Goal: Information Seeking & Learning: Obtain resource

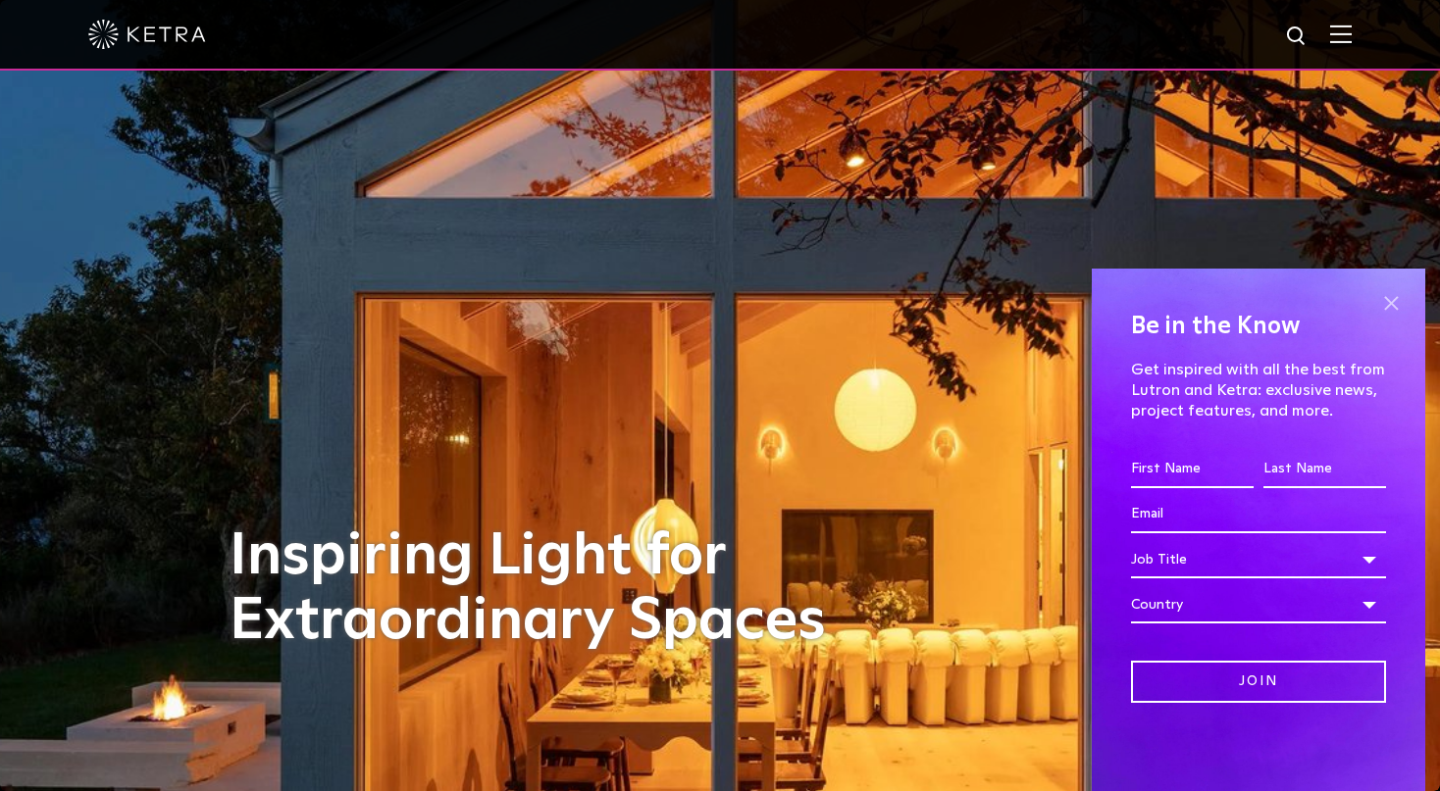
click at [1381, 312] on span at bounding box center [1390, 302] width 29 height 29
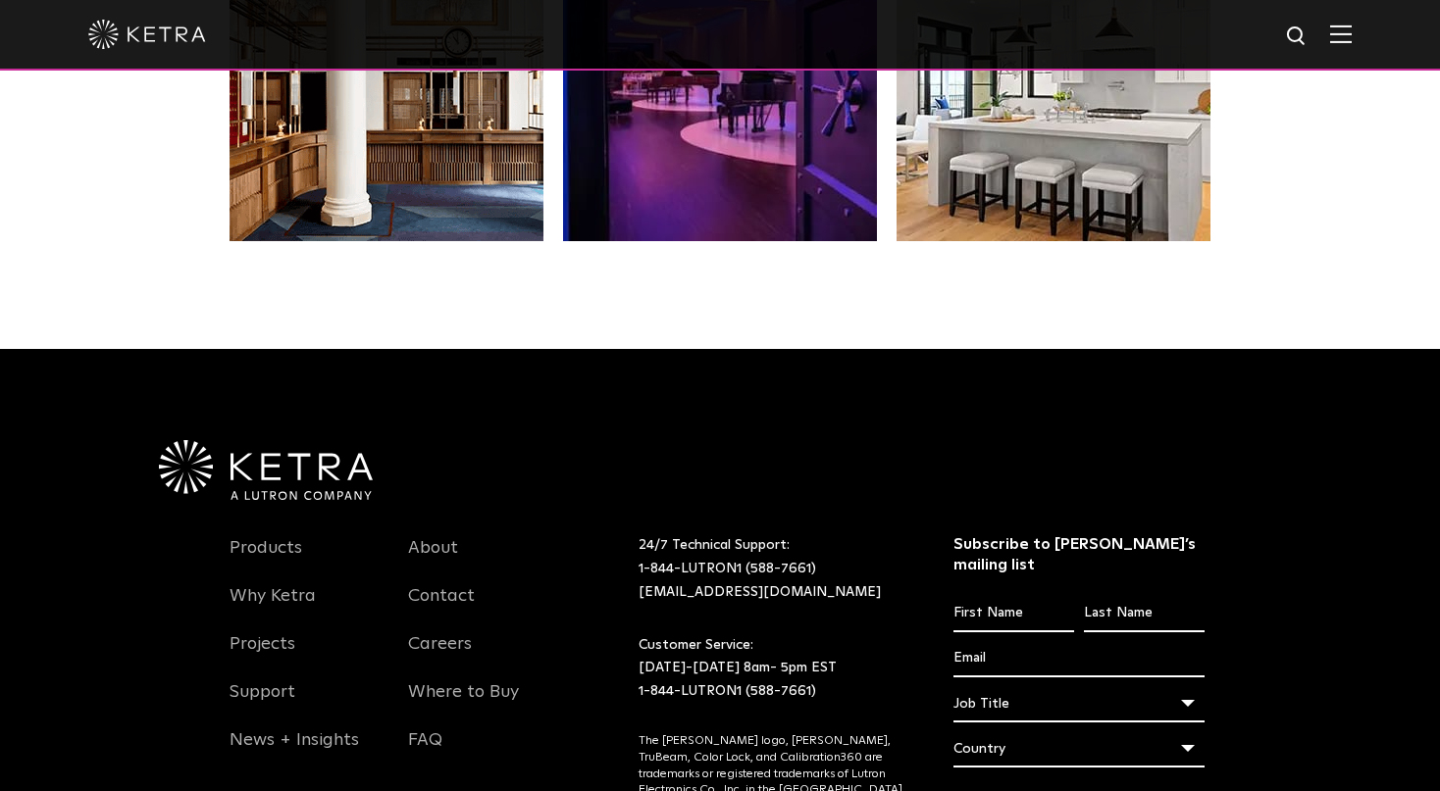
scroll to position [4039, 0]
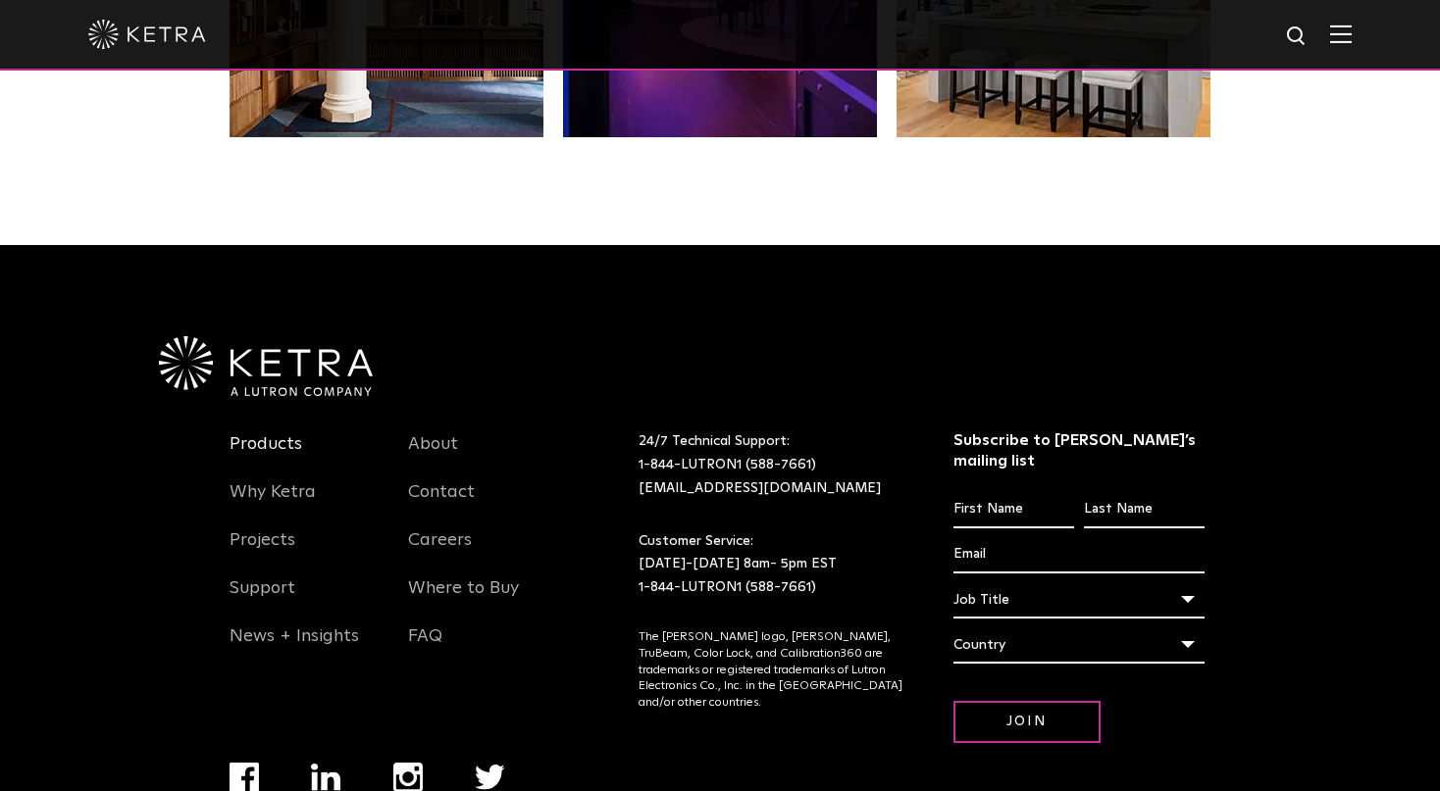
click at [270, 445] on link "Products" at bounding box center [265, 455] width 73 height 45
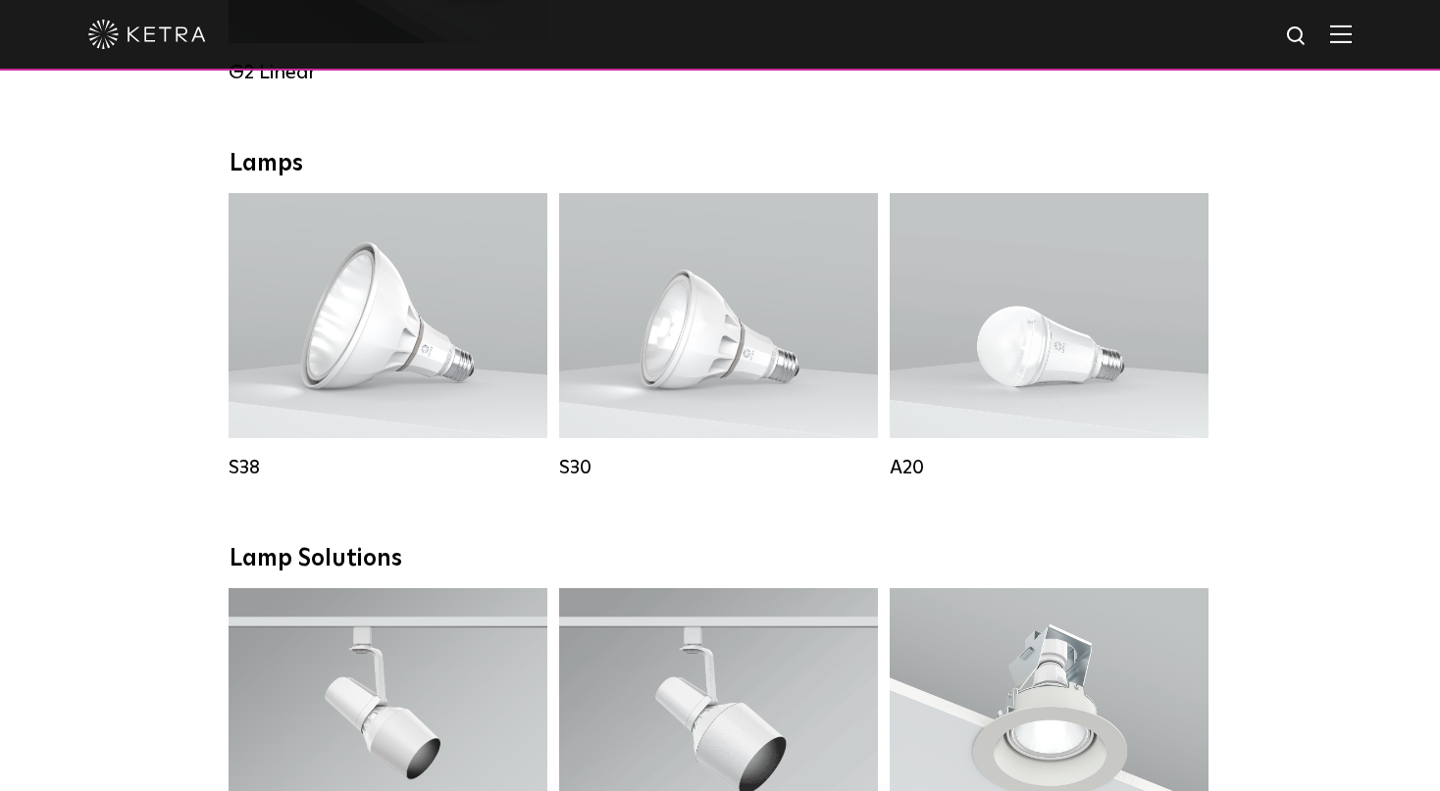
scroll to position [1243, 0]
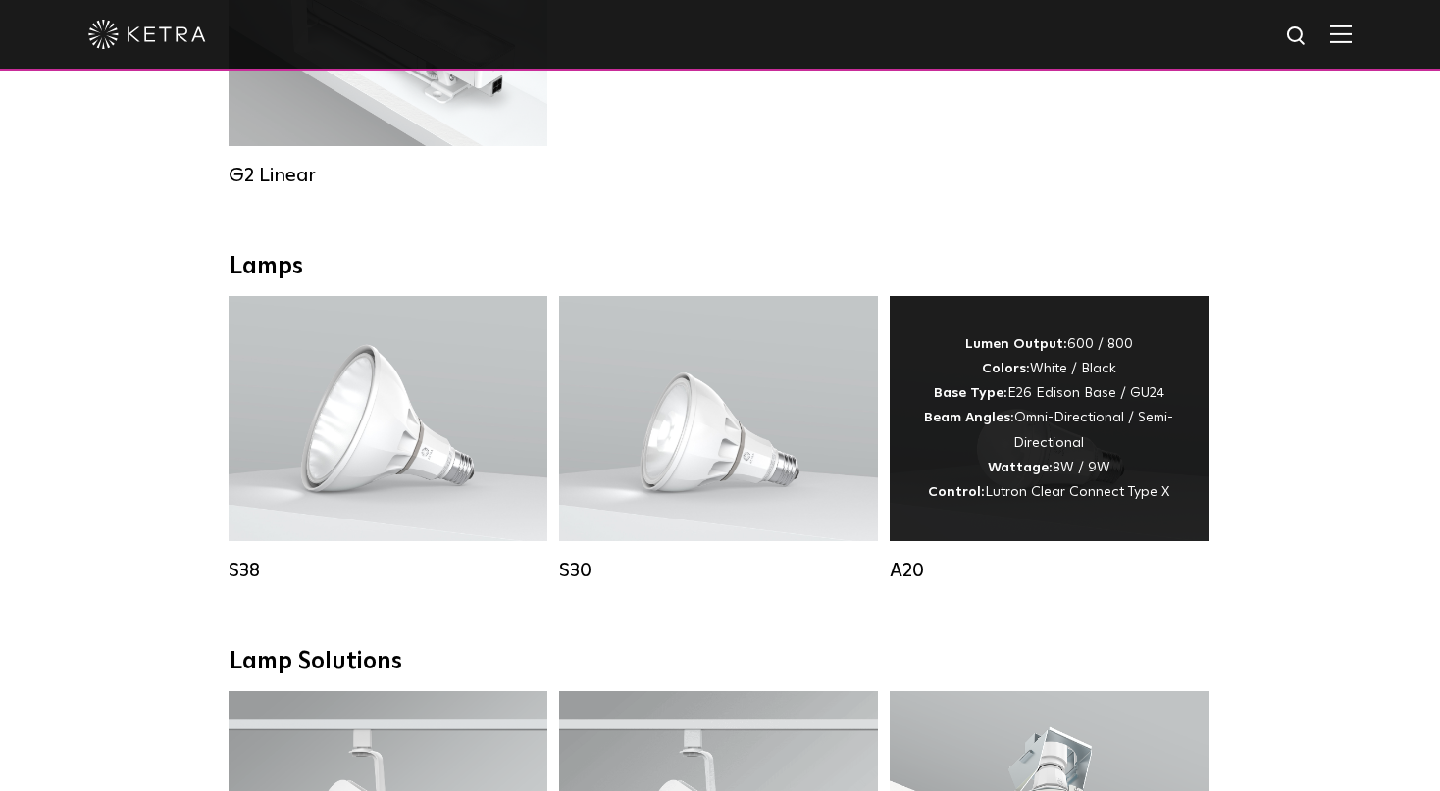
click at [906, 583] on div "A20" at bounding box center [1049, 571] width 319 height 24
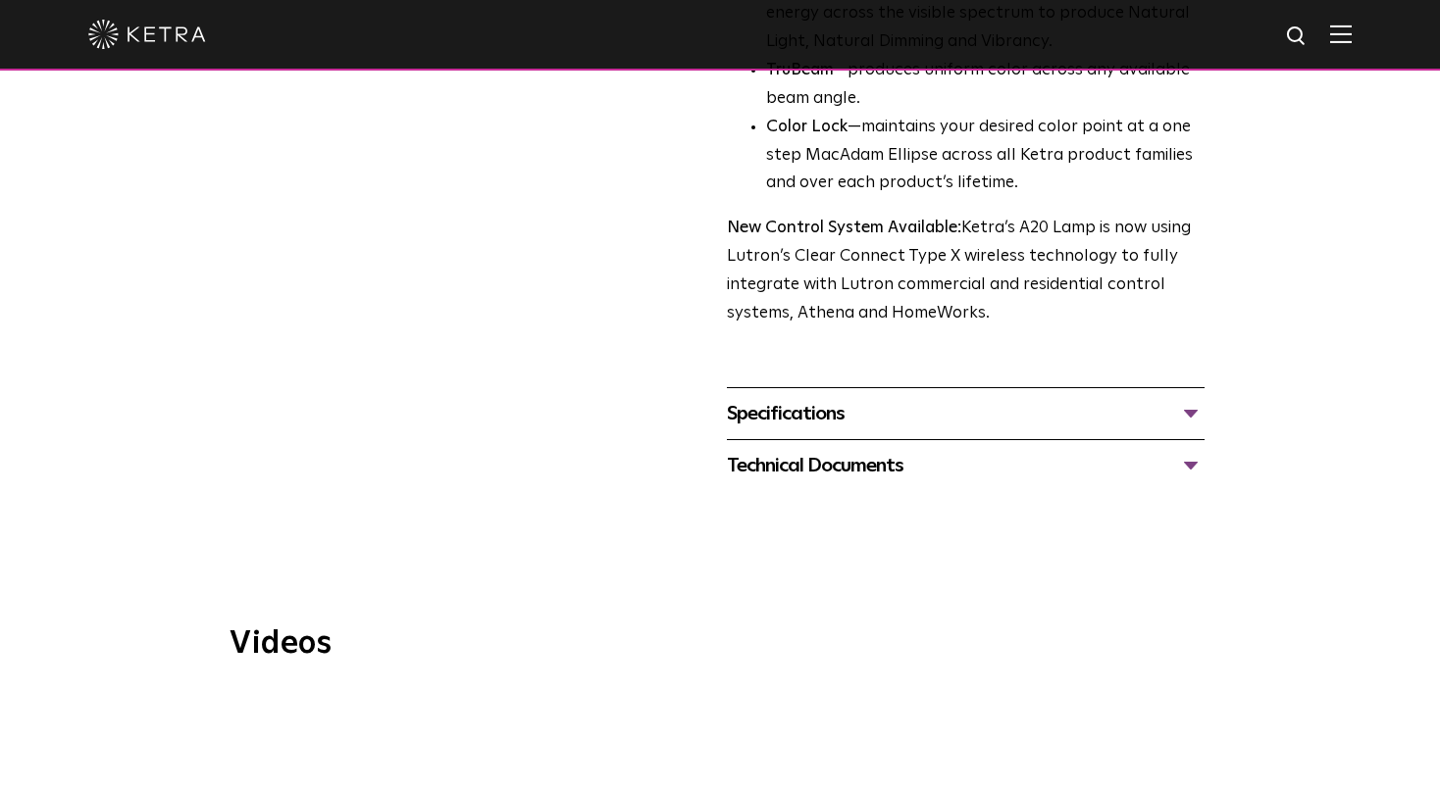
scroll to position [621, 0]
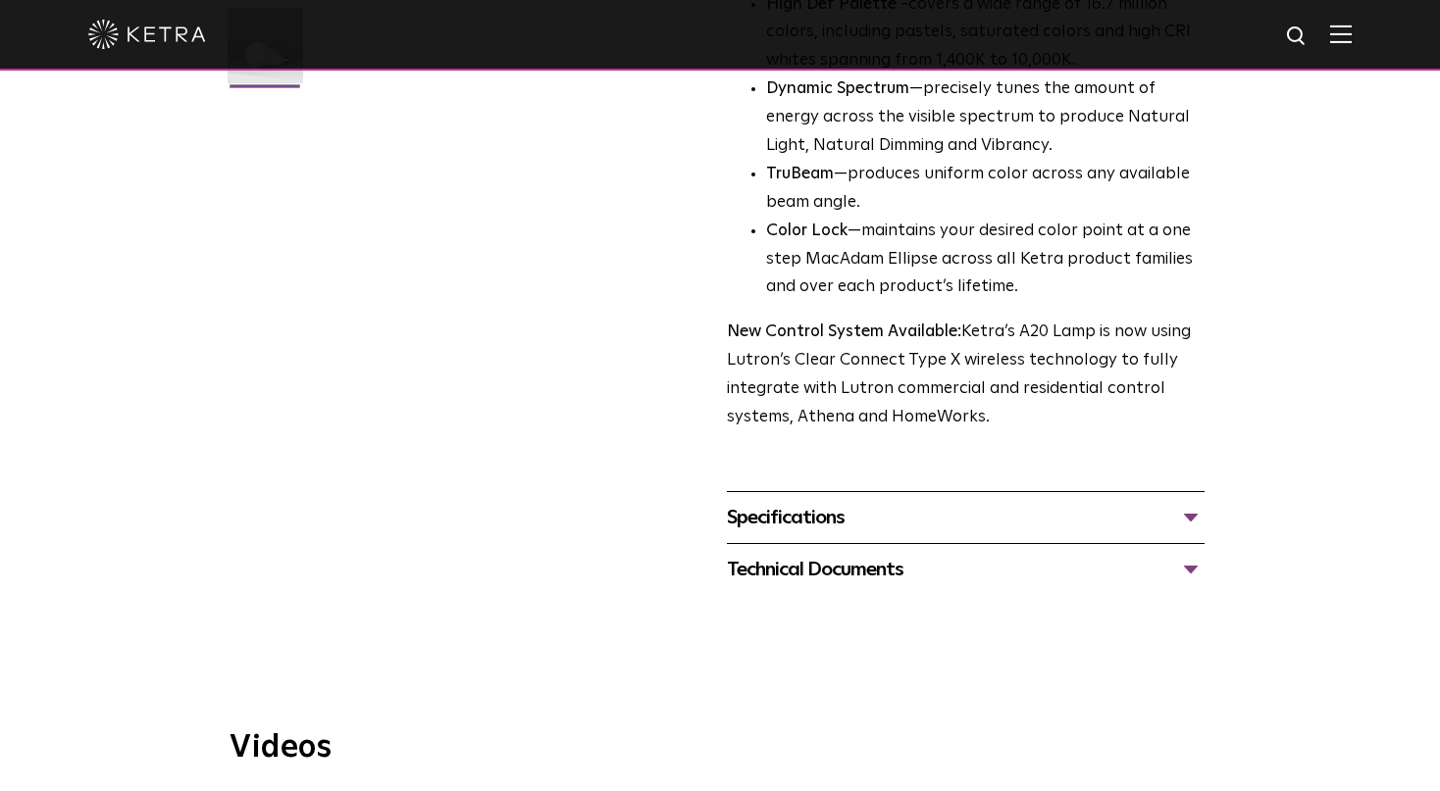
click at [1197, 554] on div "Technical Documents" at bounding box center [966, 569] width 478 height 31
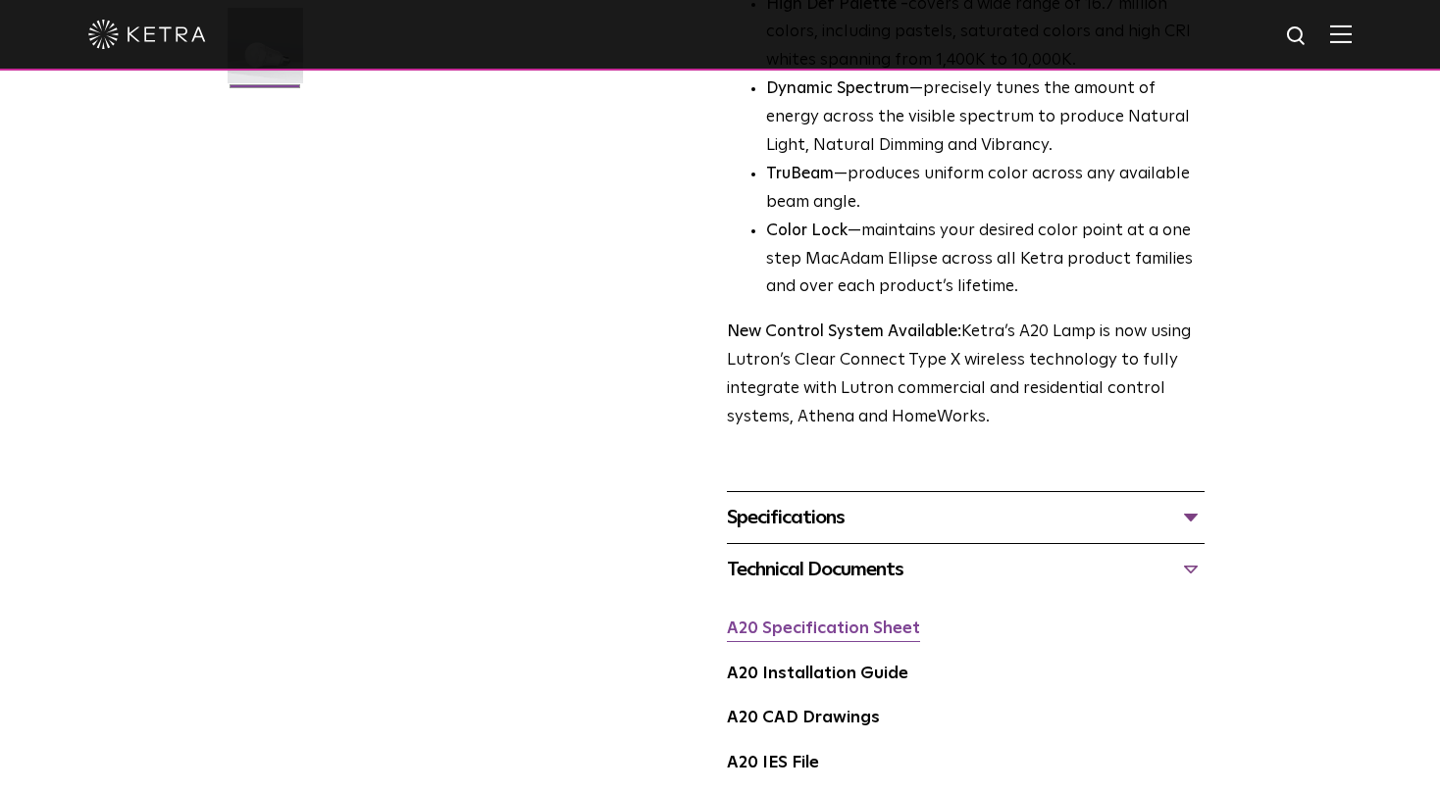
click at [821, 621] on link "A20 Specification Sheet" at bounding box center [823, 629] width 193 height 17
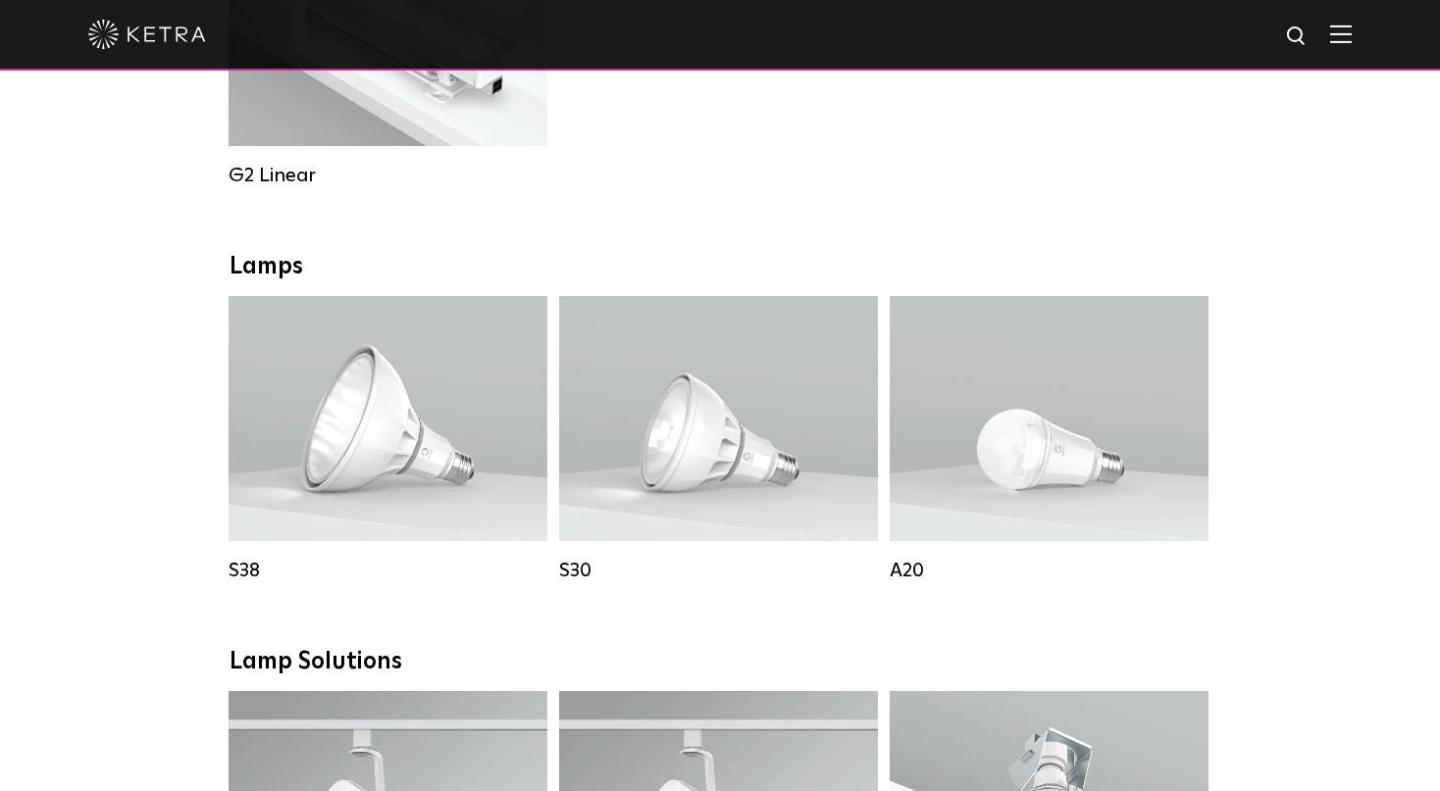
scroll to position [1243, 0]
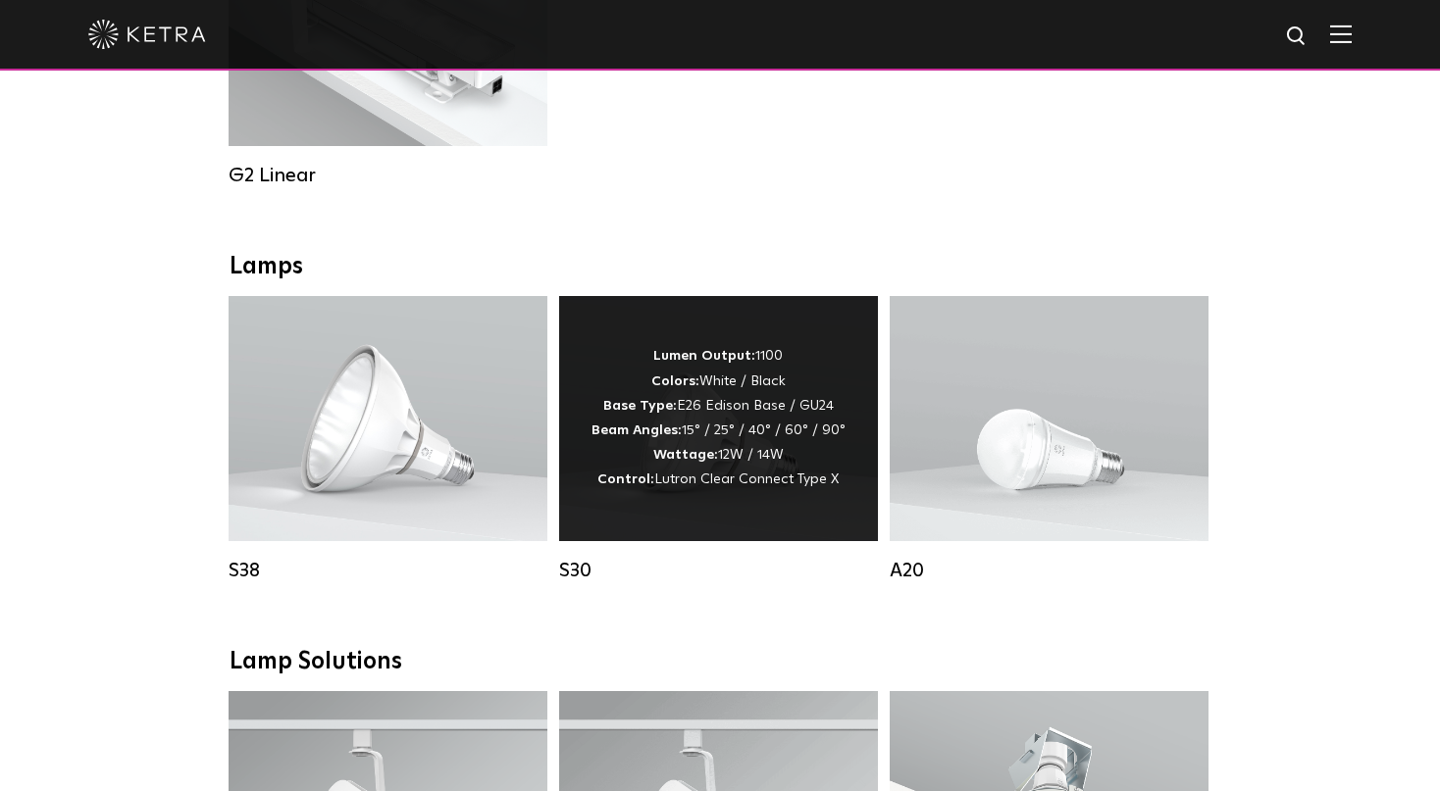
click at [693, 524] on div "Lumen Output: 1100 Colors: White / Black Base Type: E26 Edison Base / GU24 Beam…" at bounding box center [718, 418] width 319 height 245
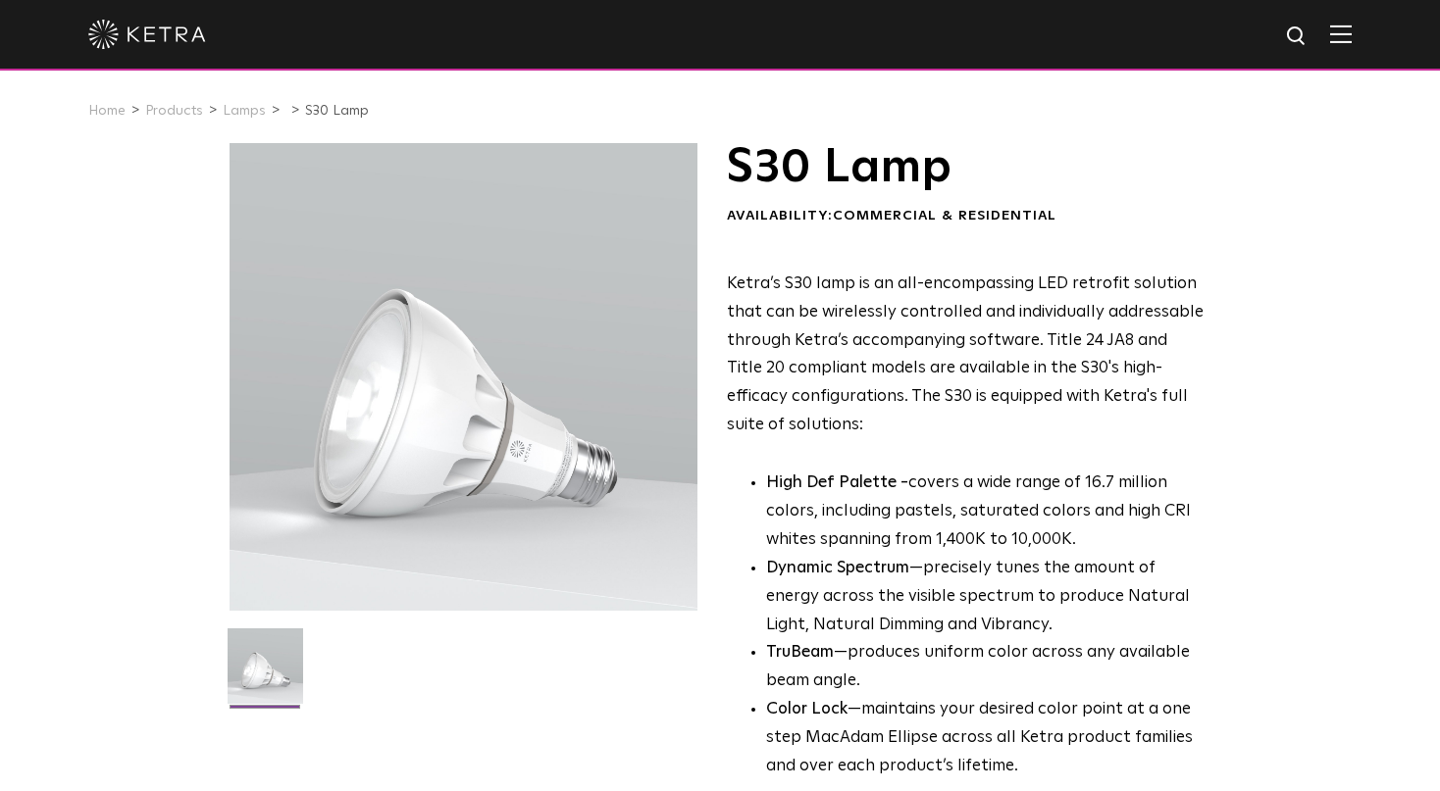
scroll to position [621, 0]
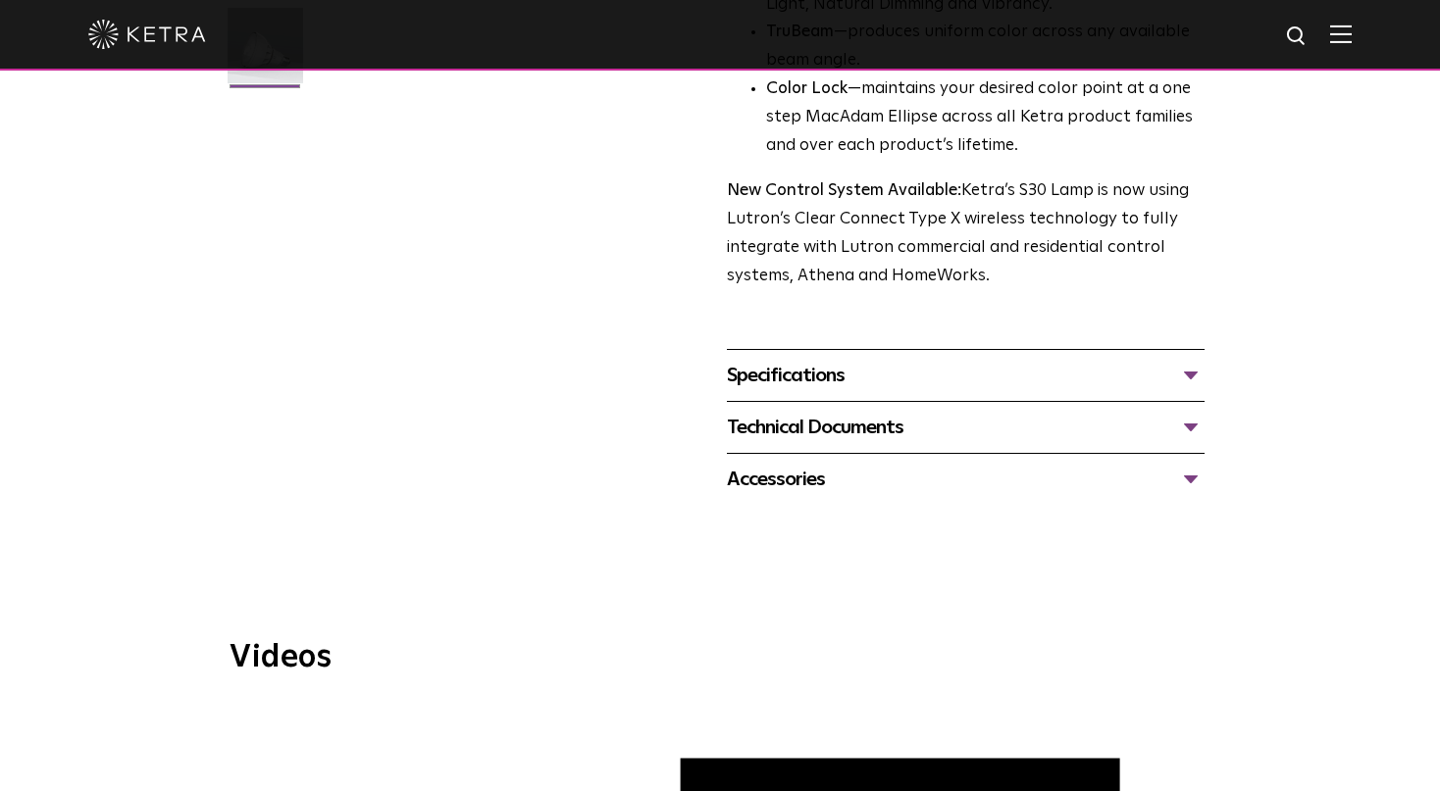
click at [1195, 430] on div "Technical Documents" at bounding box center [966, 427] width 478 height 31
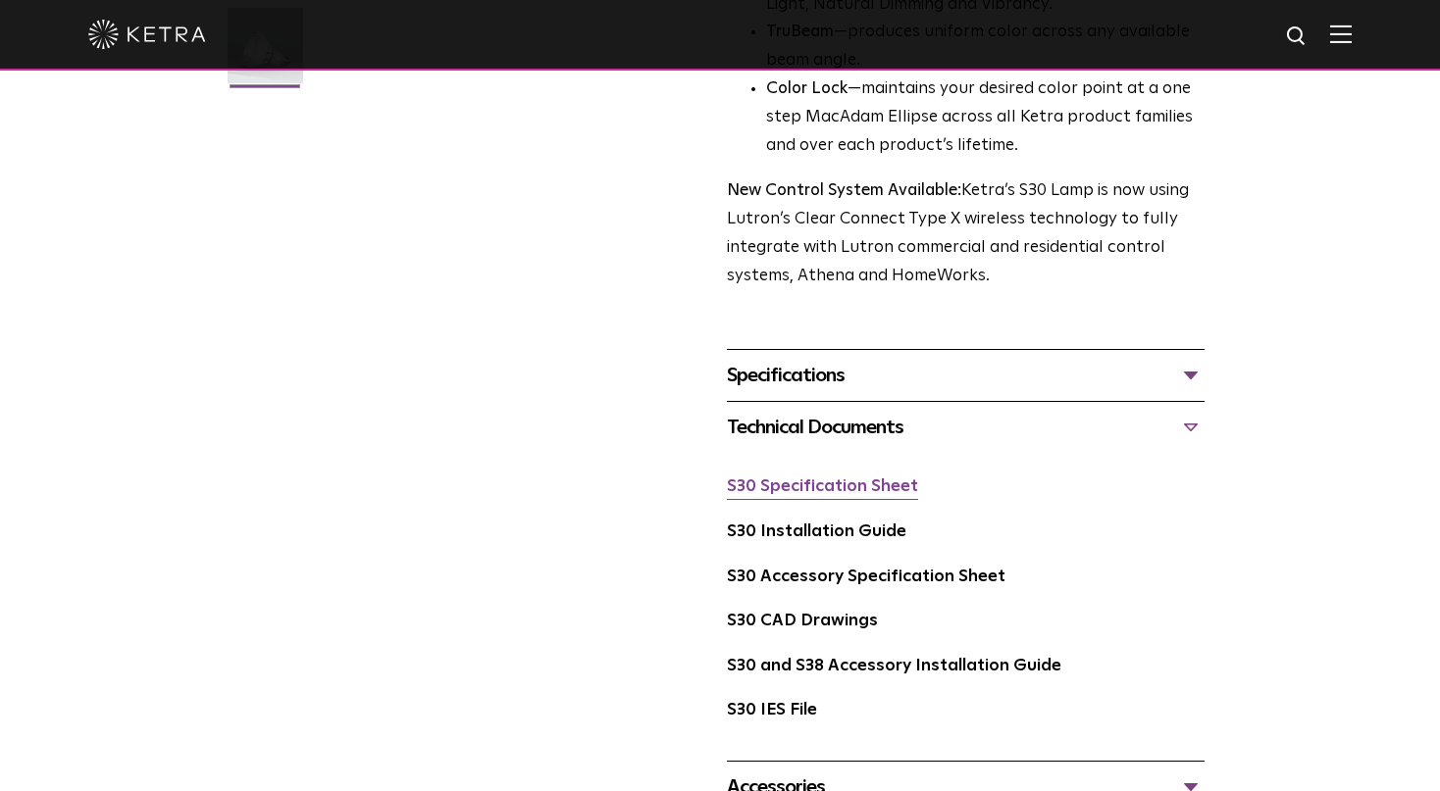
click at [847, 492] on link "S30 Specification Sheet" at bounding box center [822, 487] width 191 height 17
